Goal: Information Seeking & Learning: Learn about a topic

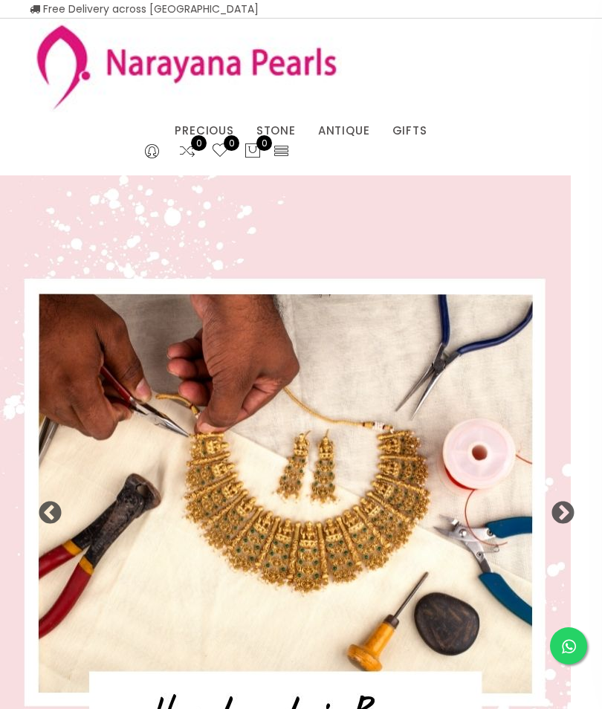
select select "INR"
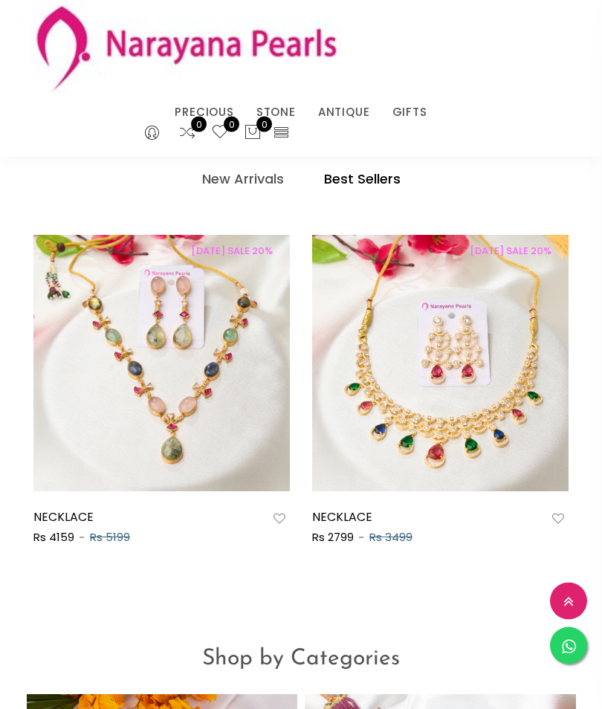
scroll to position [911, 0]
click at [375, 178] on h4 "Best Sellers" at bounding box center [362, 179] width 77 height 18
click at [363, 180] on h4 "Best Sellers" at bounding box center [362, 179] width 77 height 18
click at [363, 178] on h4 "Best Sellers" at bounding box center [362, 179] width 77 height 18
click at [356, 178] on h4 "Best Sellers" at bounding box center [362, 179] width 77 height 18
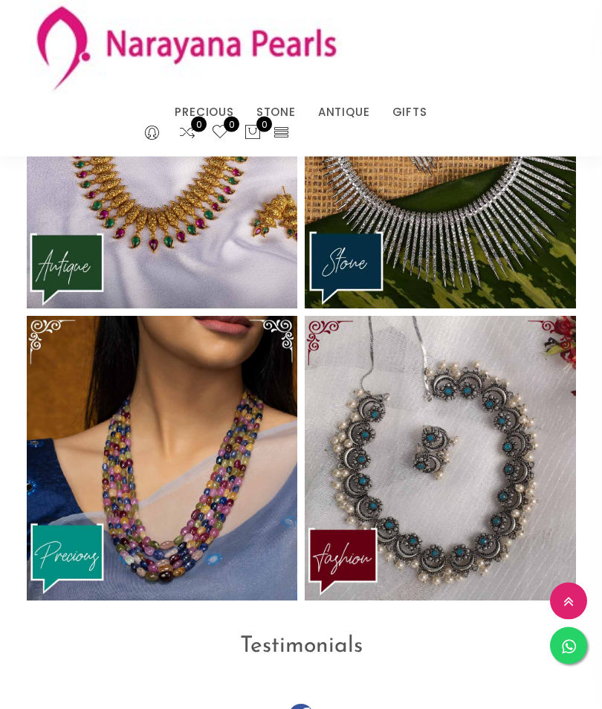
scroll to position [2861, 0]
click at [120, 211] on img at bounding box center [162, 165] width 271 height 285
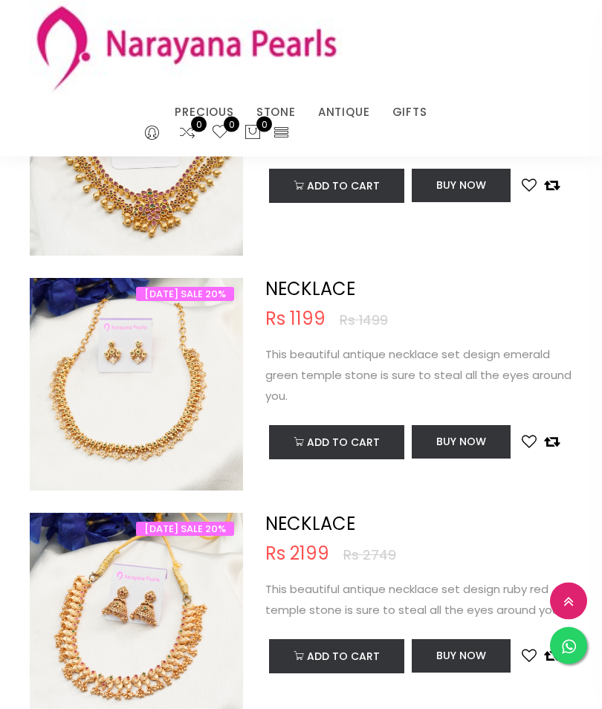
scroll to position [4169, 0]
click at [475, 479] on div "NECKLACE Rs 1199 Rs 1499 This beautiful antique necklace set design emerald gre…" at bounding box center [418, 384] width 329 height 213
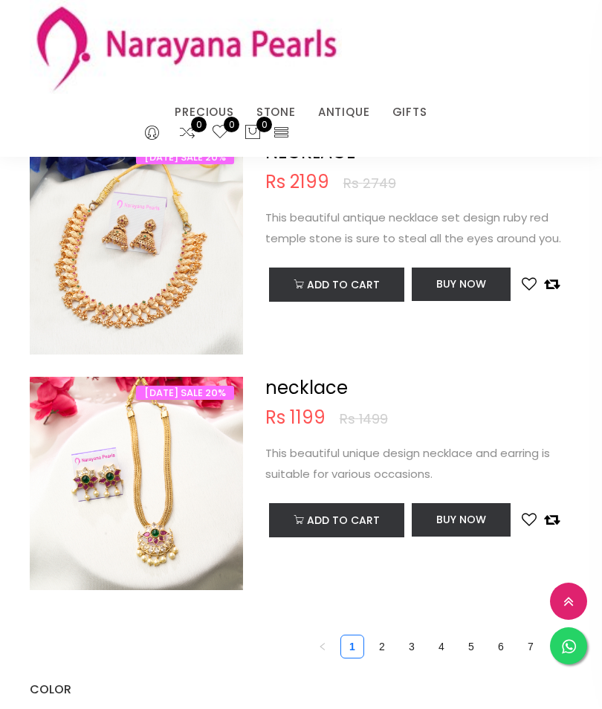
scroll to position [4544, 0]
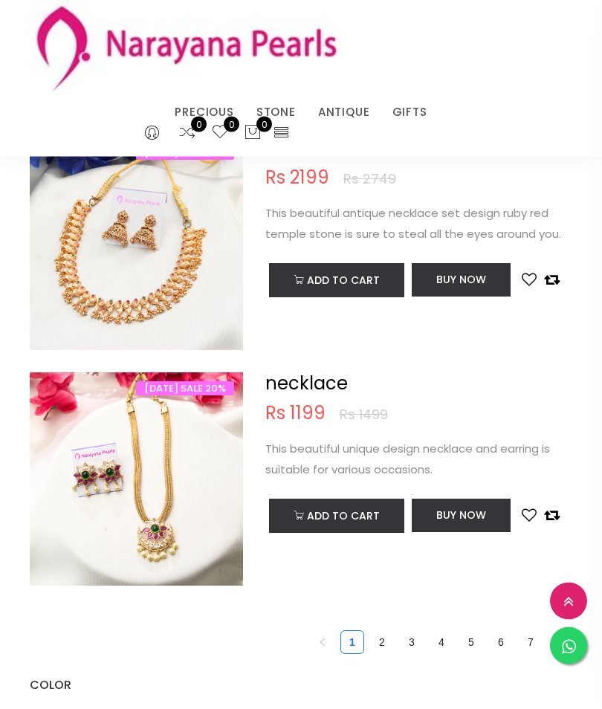
click at [403, 632] on link "3" at bounding box center [412, 643] width 22 height 22
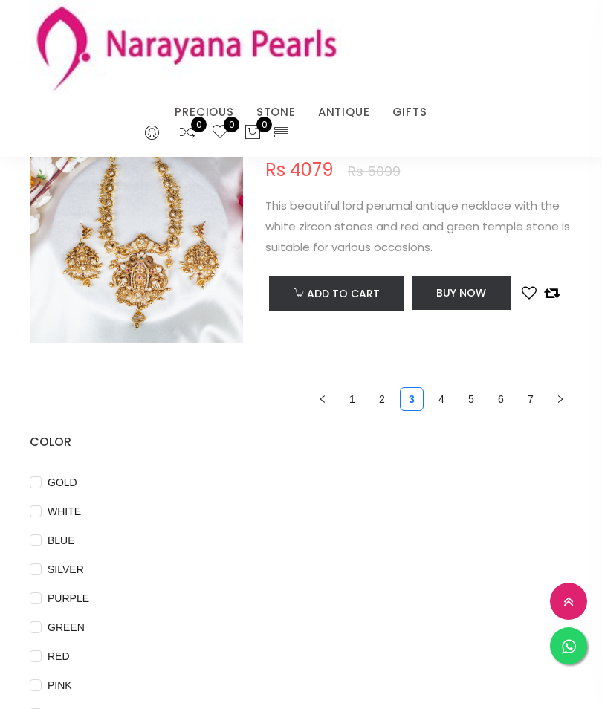
scroll to position [4852, 0]
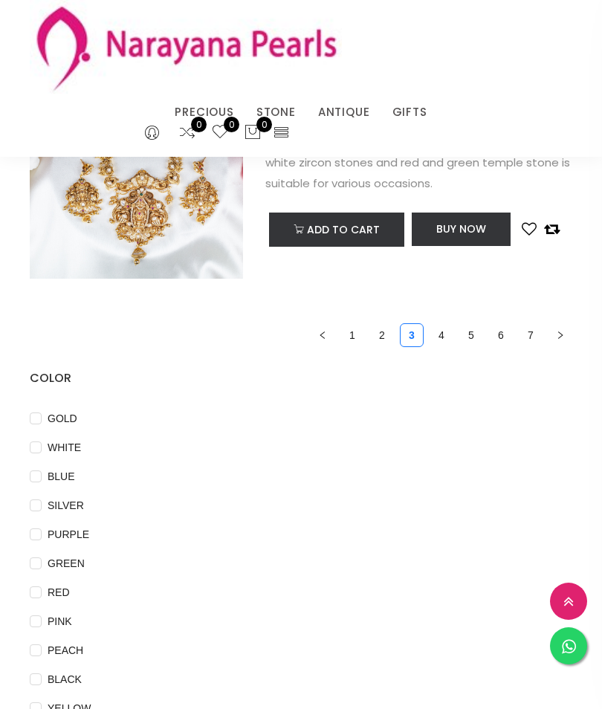
click at [288, 131] on icon at bounding box center [281, 131] width 17 height 17
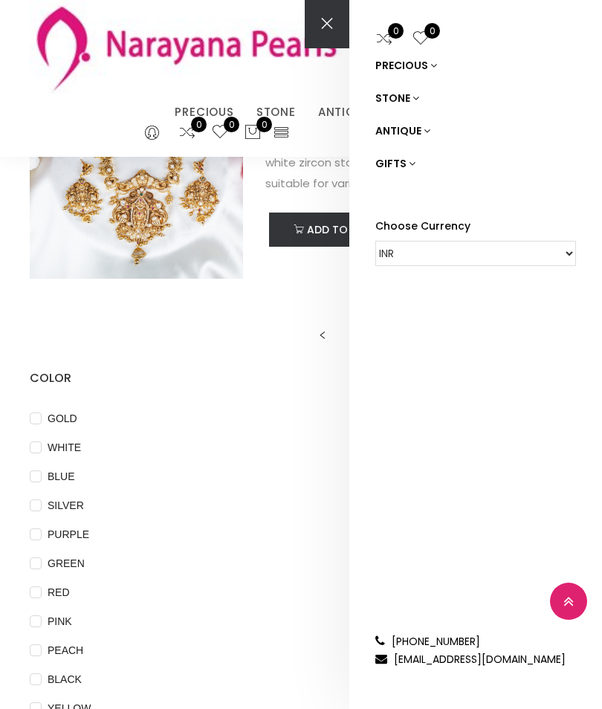
click at [417, 131] on link "ANTIQUE" at bounding box center [475, 130] width 201 height 33
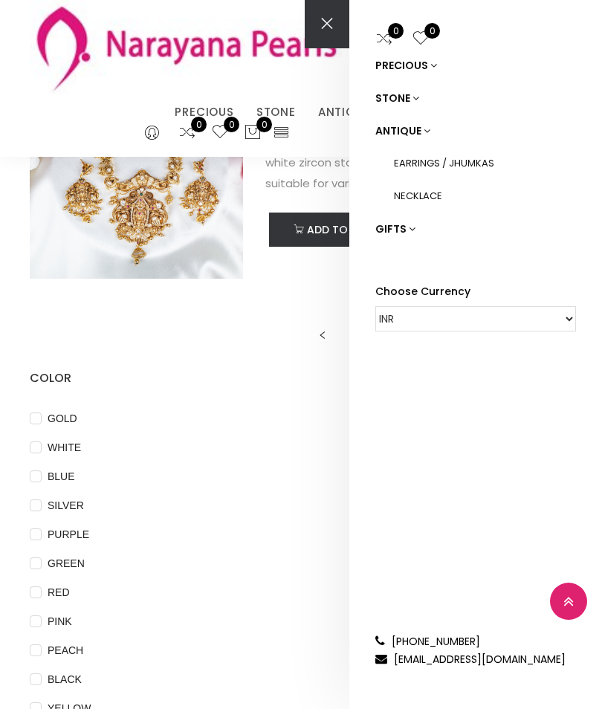
click at [430, 192] on link "NECKLACE" at bounding box center [485, 196] width 182 height 33
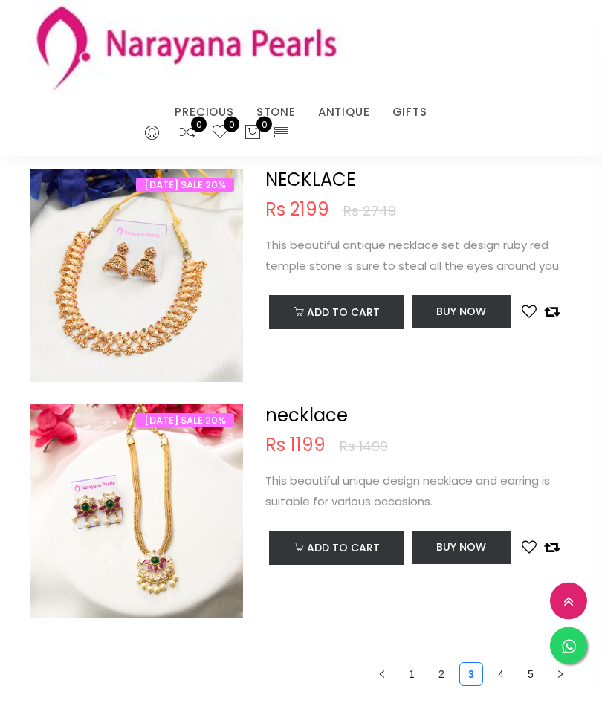
scroll to position [813, 0]
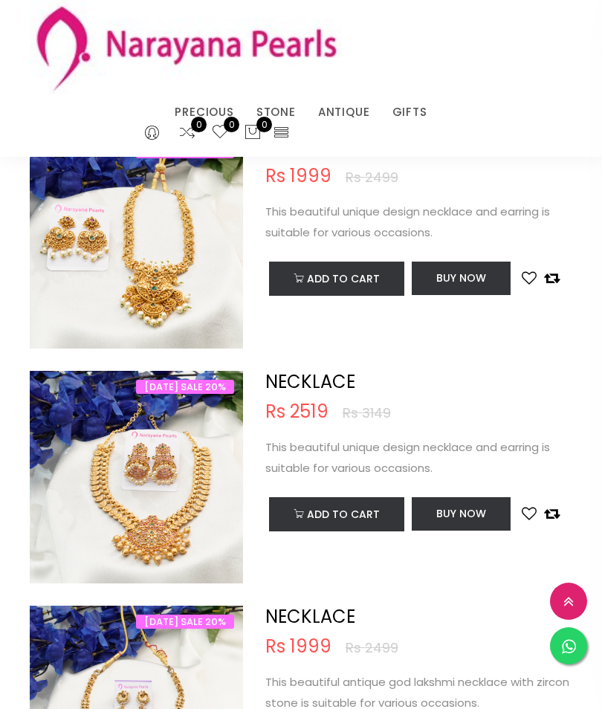
click at [275, 131] on link "CUSTOM MADE-GEMS" at bounding box center [241, 131] width 126 height 0
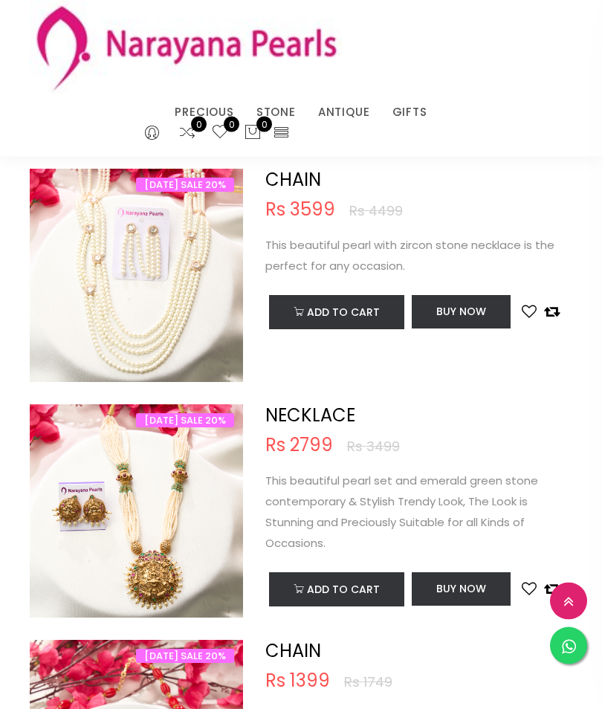
scroll to position [1925, 0]
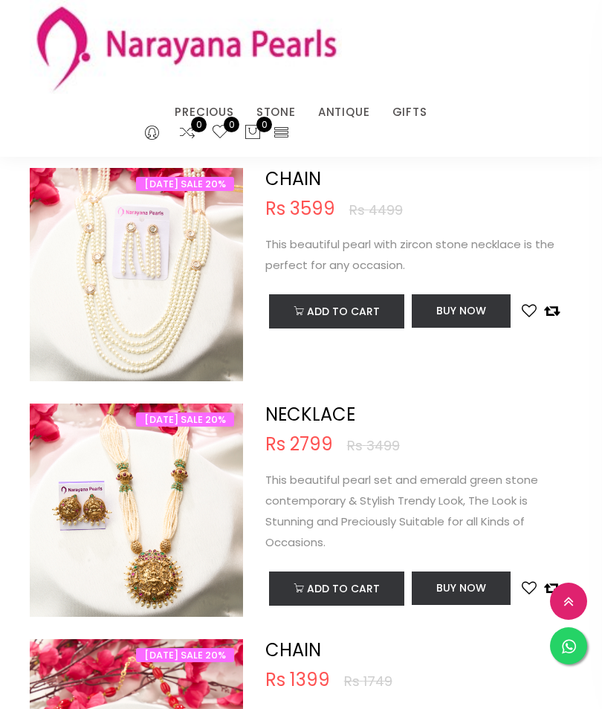
click at [192, 527] on img at bounding box center [136, 524] width 213 height 213
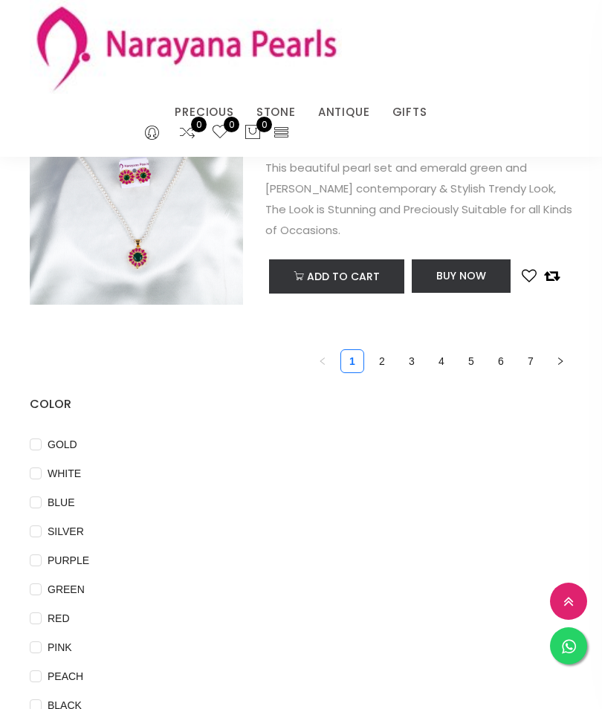
scroll to position [4844, 0]
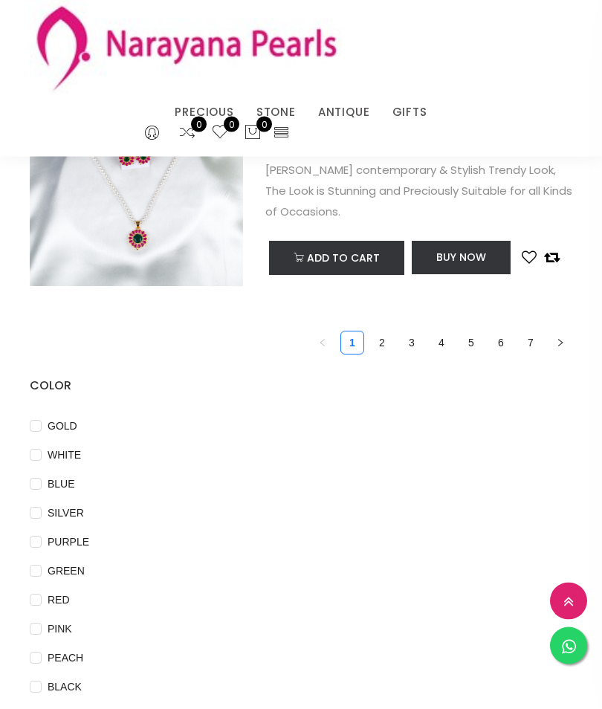
click at [390, 335] on link "2" at bounding box center [382, 343] width 22 height 22
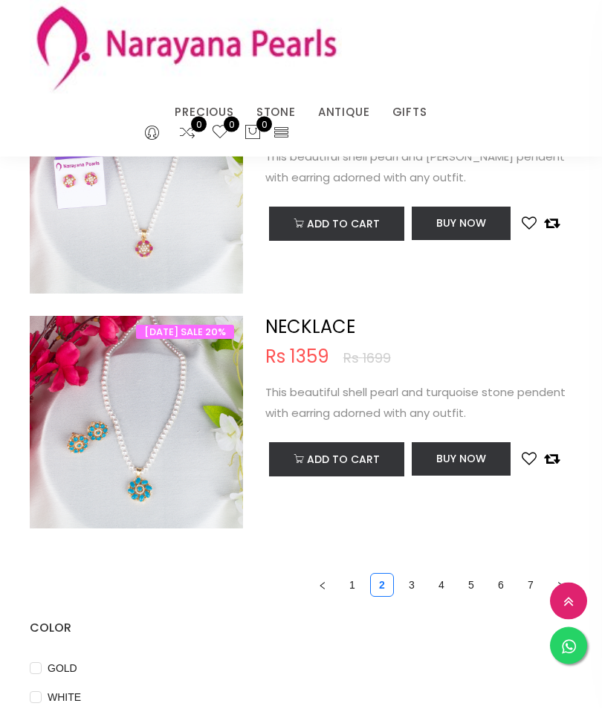
scroll to position [4640, 0]
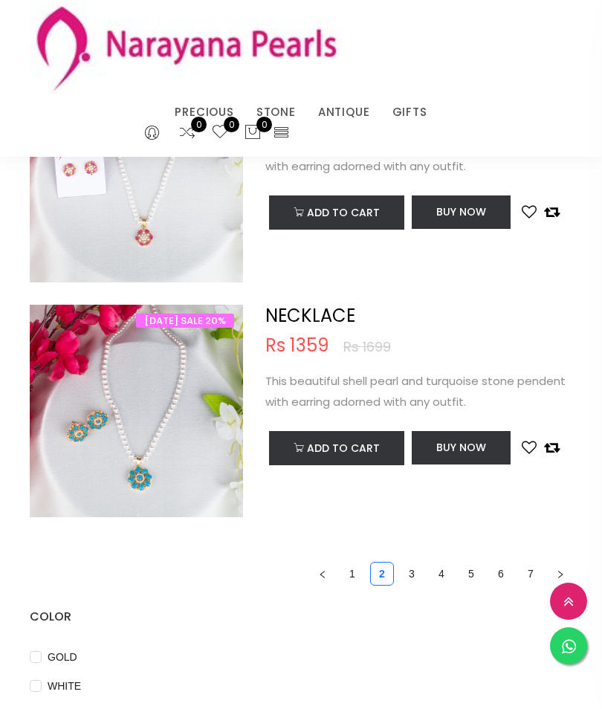
click at [415, 563] on link "3" at bounding box center [412, 574] width 22 height 22
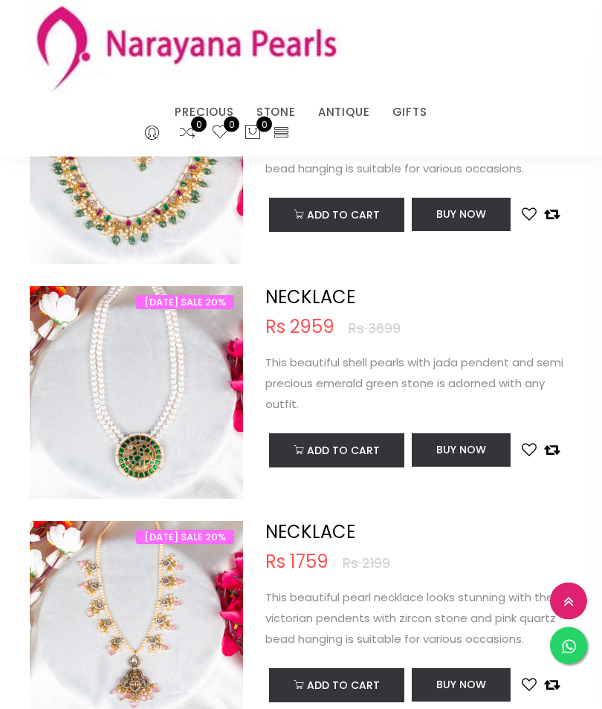
scroll to position [1572, 0]
click at [121, 371] on img at bounding box center [136, 407] width 213 height 213
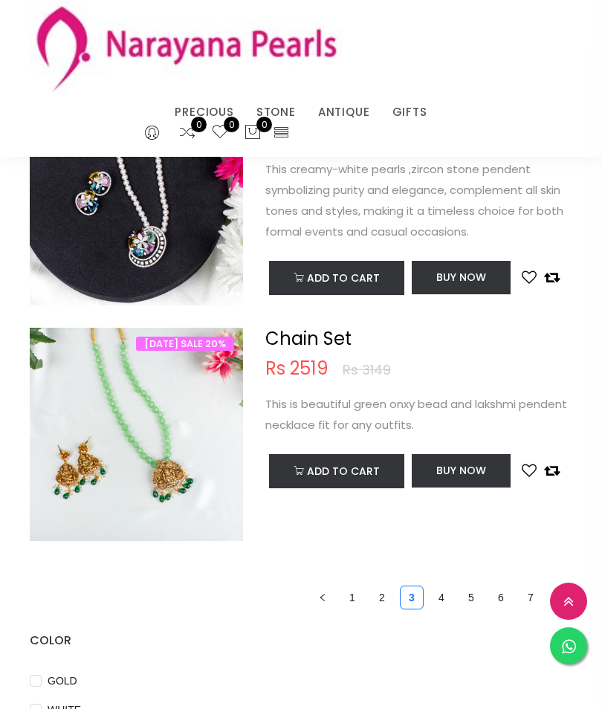
scroll to position [4704, 0]
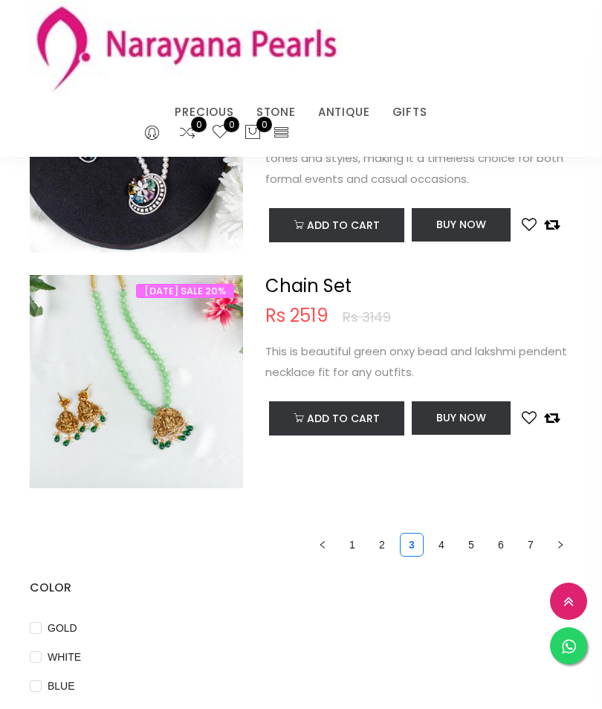
click at [433, 534] on link "4" at bounding box center [441, 545] width 22 height 22
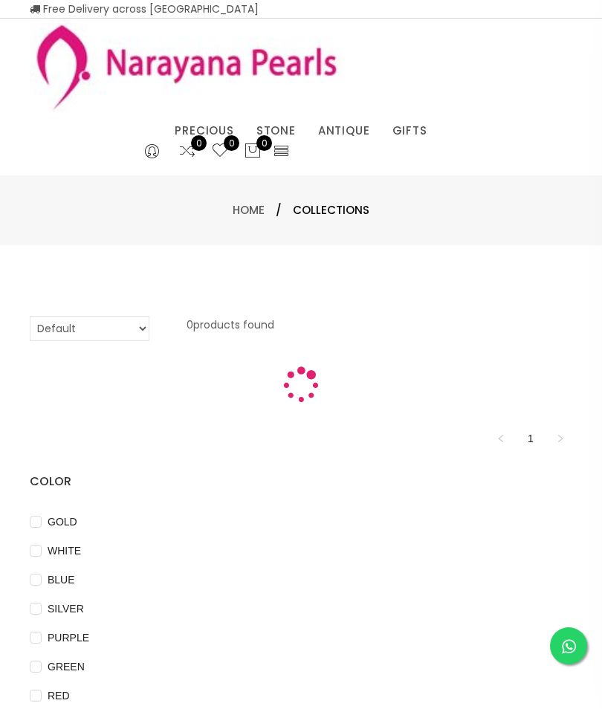
click at [433, 525] on li "GOLD" at bounding box center [301, 527] width 543 height 29
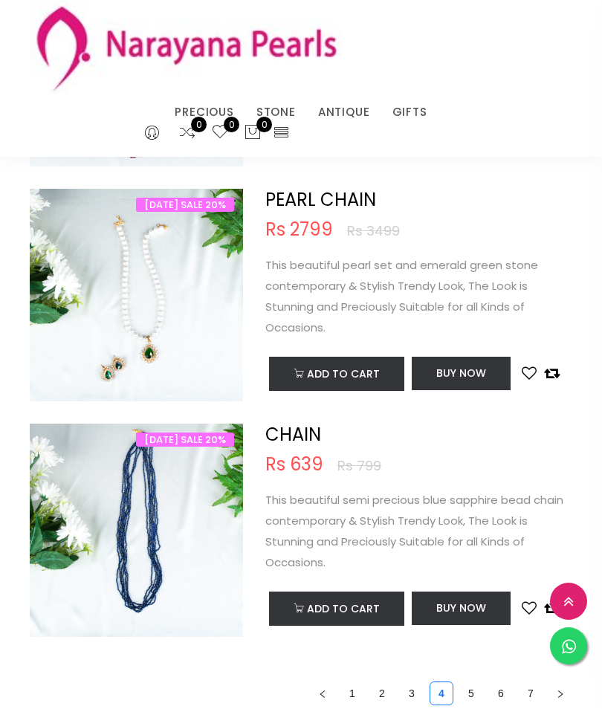
scroll to position [4532, 0]
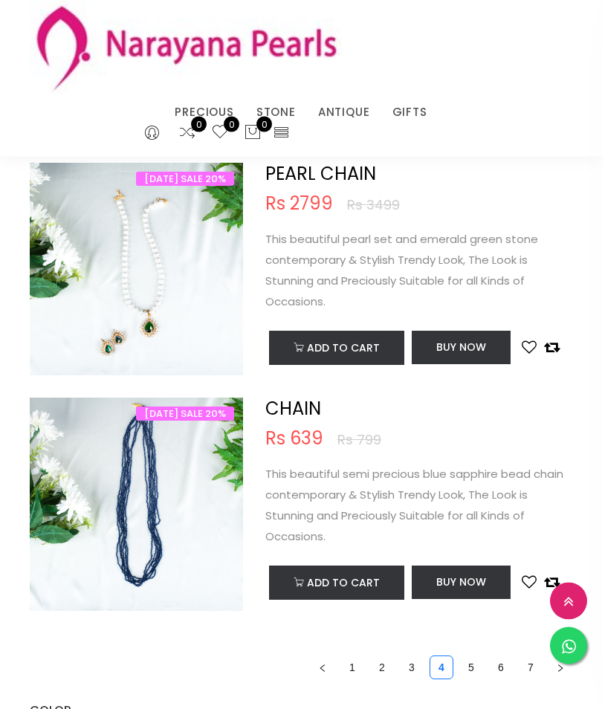
click at [461, 661] on link "5" at bounding box center [471, 668] width 22 height 22
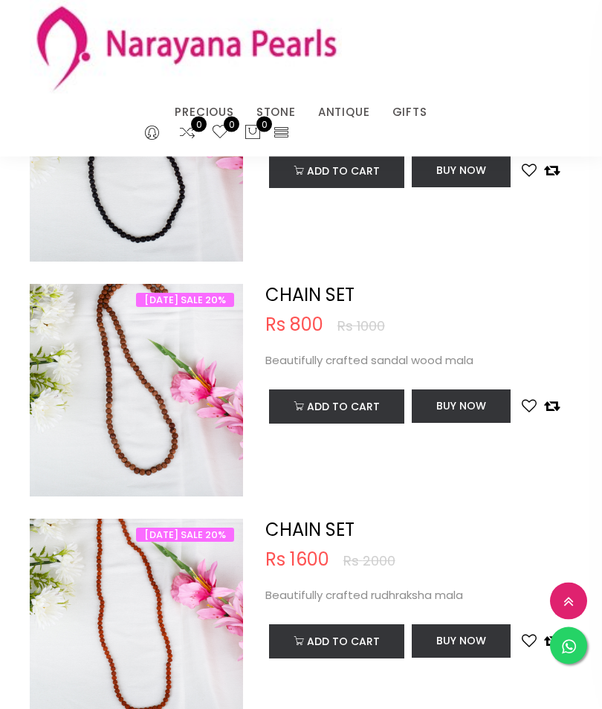
scroll to position [1592, 0]
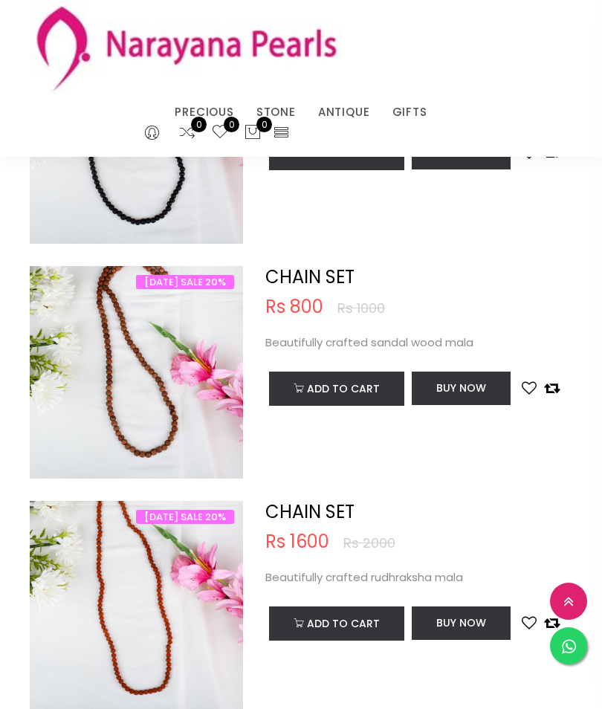
click at [140, 629] on img at bounding box center [136, 622] width 213 height 213
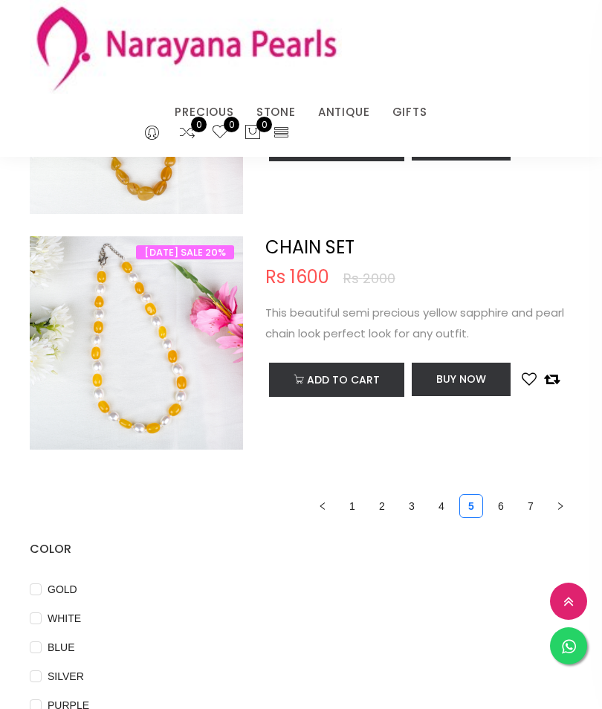
scroll to position [4688, 0]
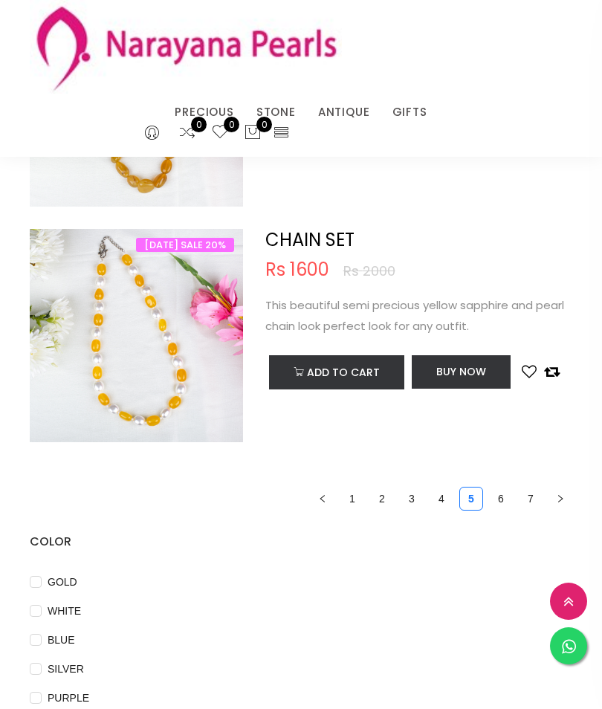
click at [501, 488] on link "6" at bounding box center [501, 499] width 22 height 22
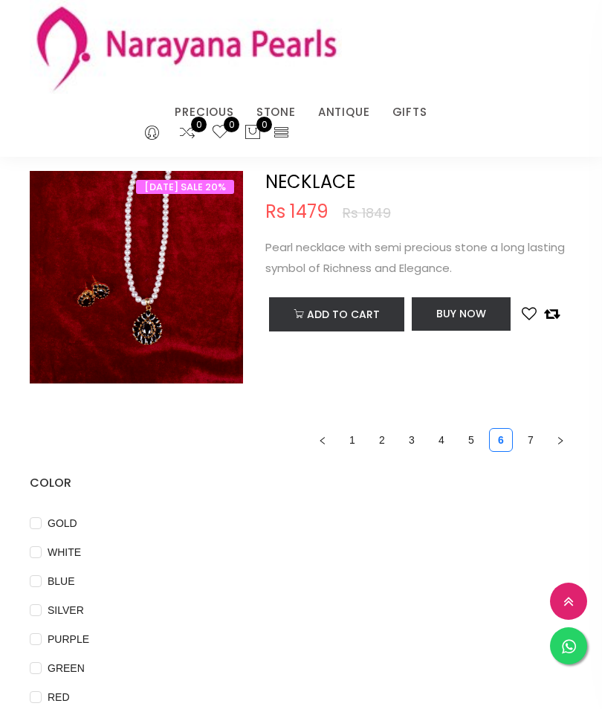
scroll to position [3814, 0]
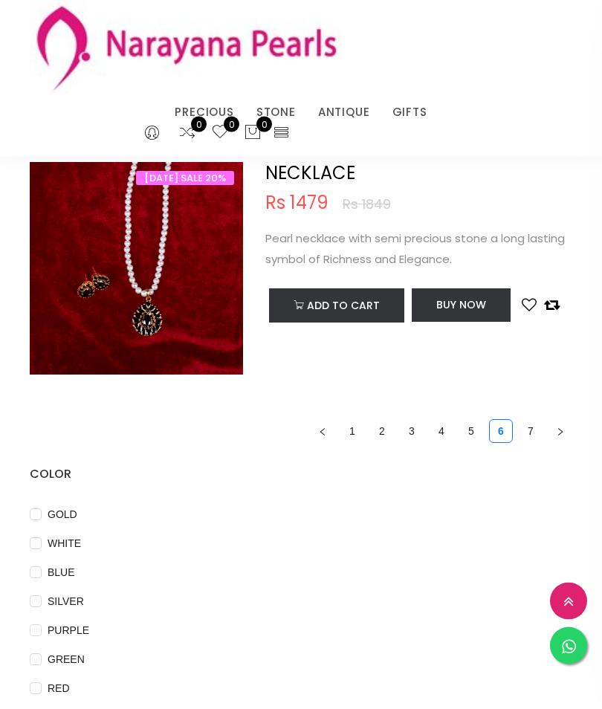
click at [536, 429] on link "7" at bounding box center [531, 432] width 22 height 22
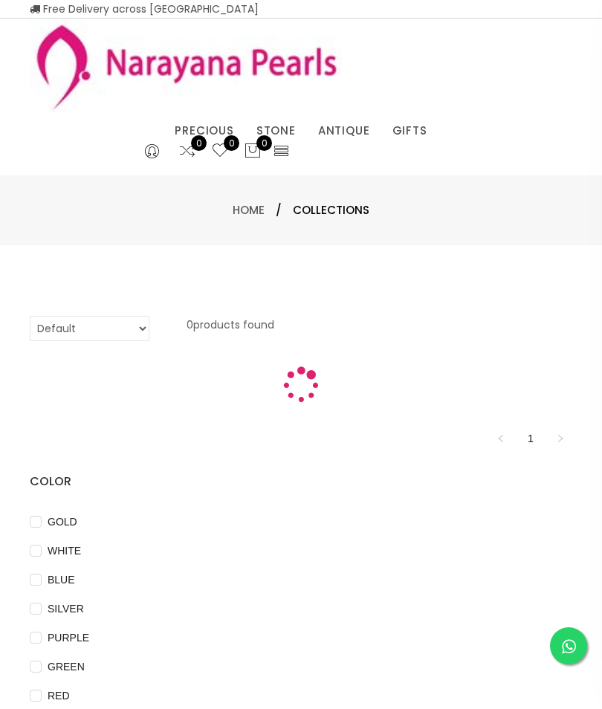
click at [536, 429] on link "1" at bounding box center [531, 438] width 22 height 22
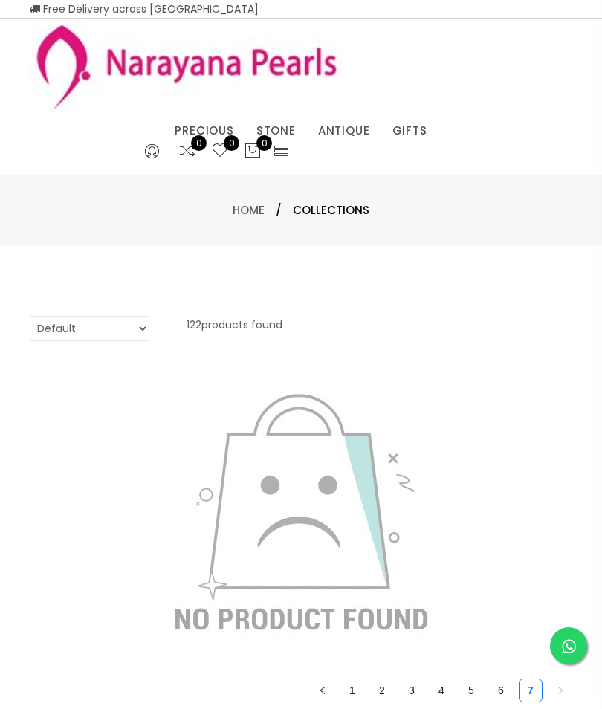
click at [537, 679] on link "7" at bounding box center [531, 690] width 22 height 22
